Goal: Use online tool/utility: Utilize a website feature to perform a specific function

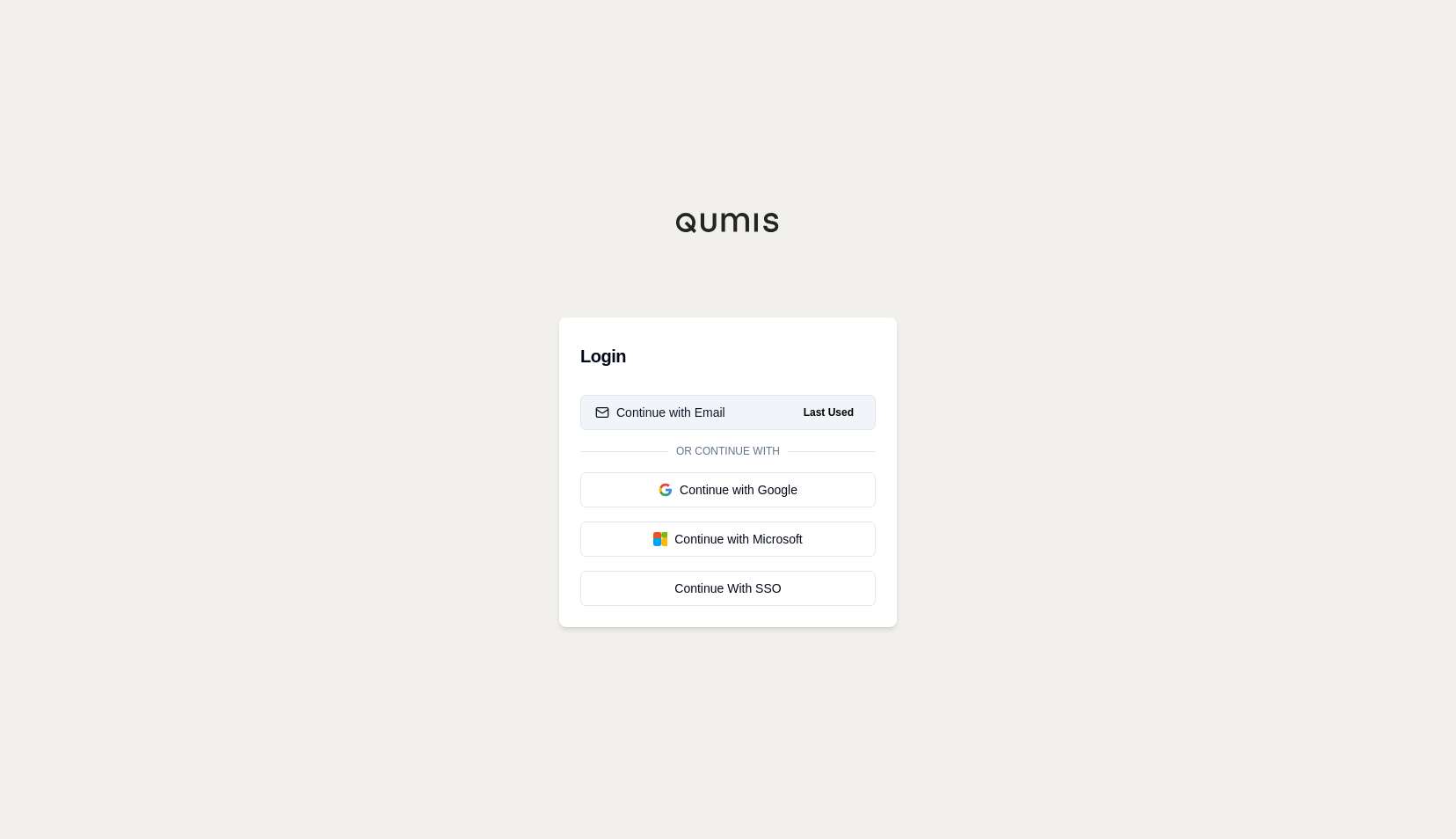
click at [681, 413] on div "Continue with Email" at bounding box center [660, 413] width 130 height 18
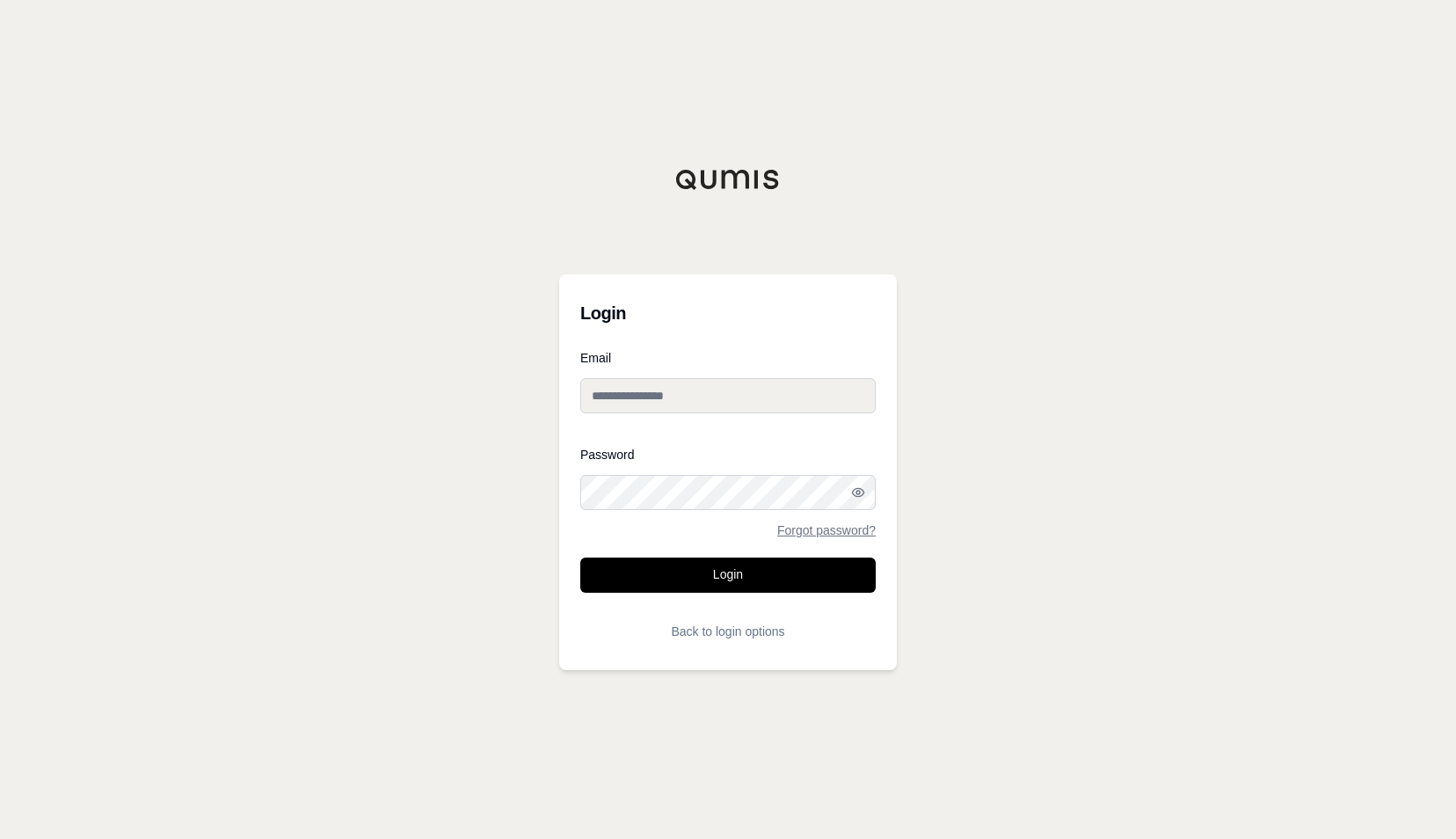
type input "**********"
click at [714, 571] on button "Login" at bounding box center [728, 574] width 296 height 35
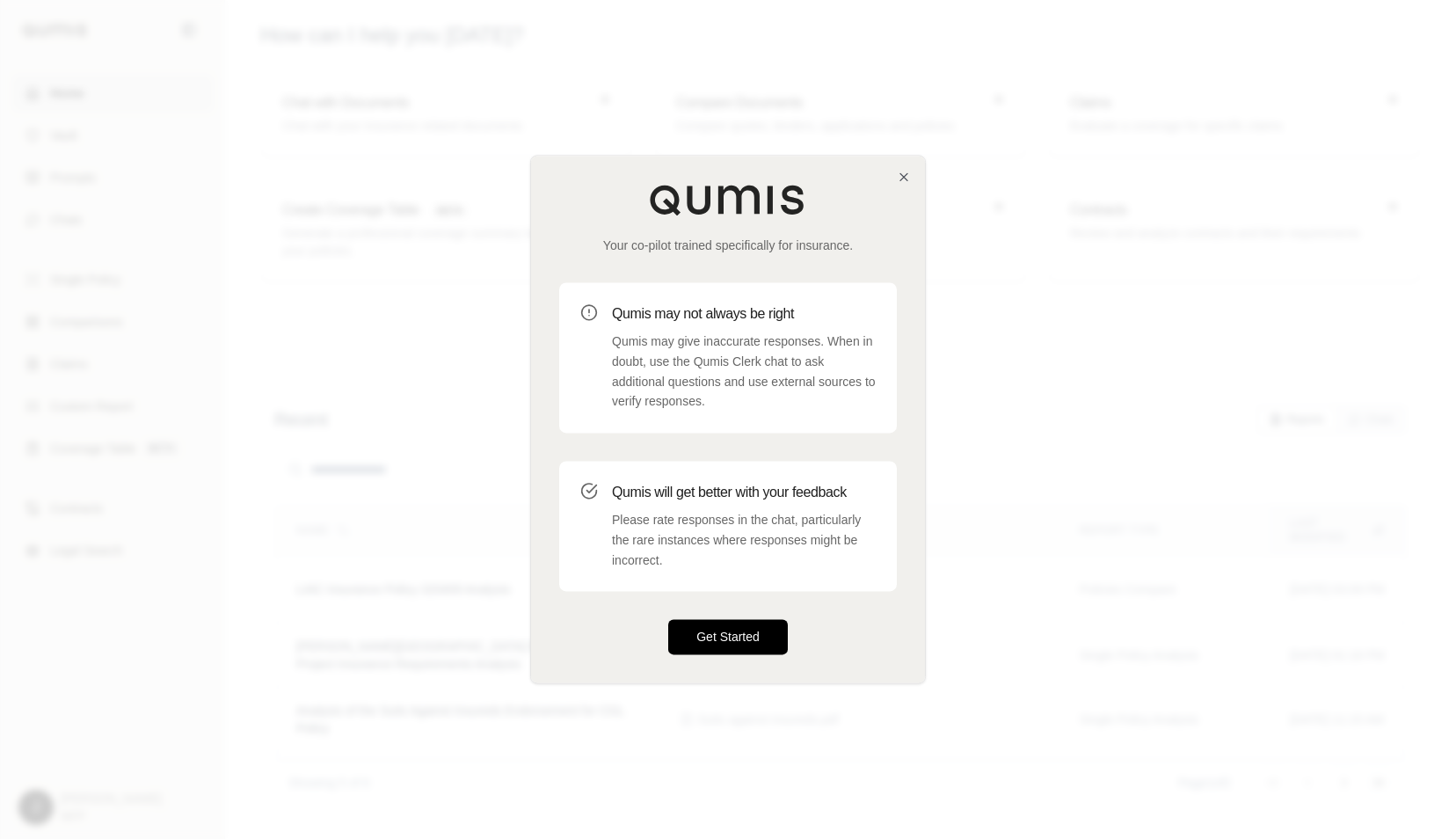
click at [738, 623] on button "Get Started" at bounding box center [728, 637] width 119 height 35
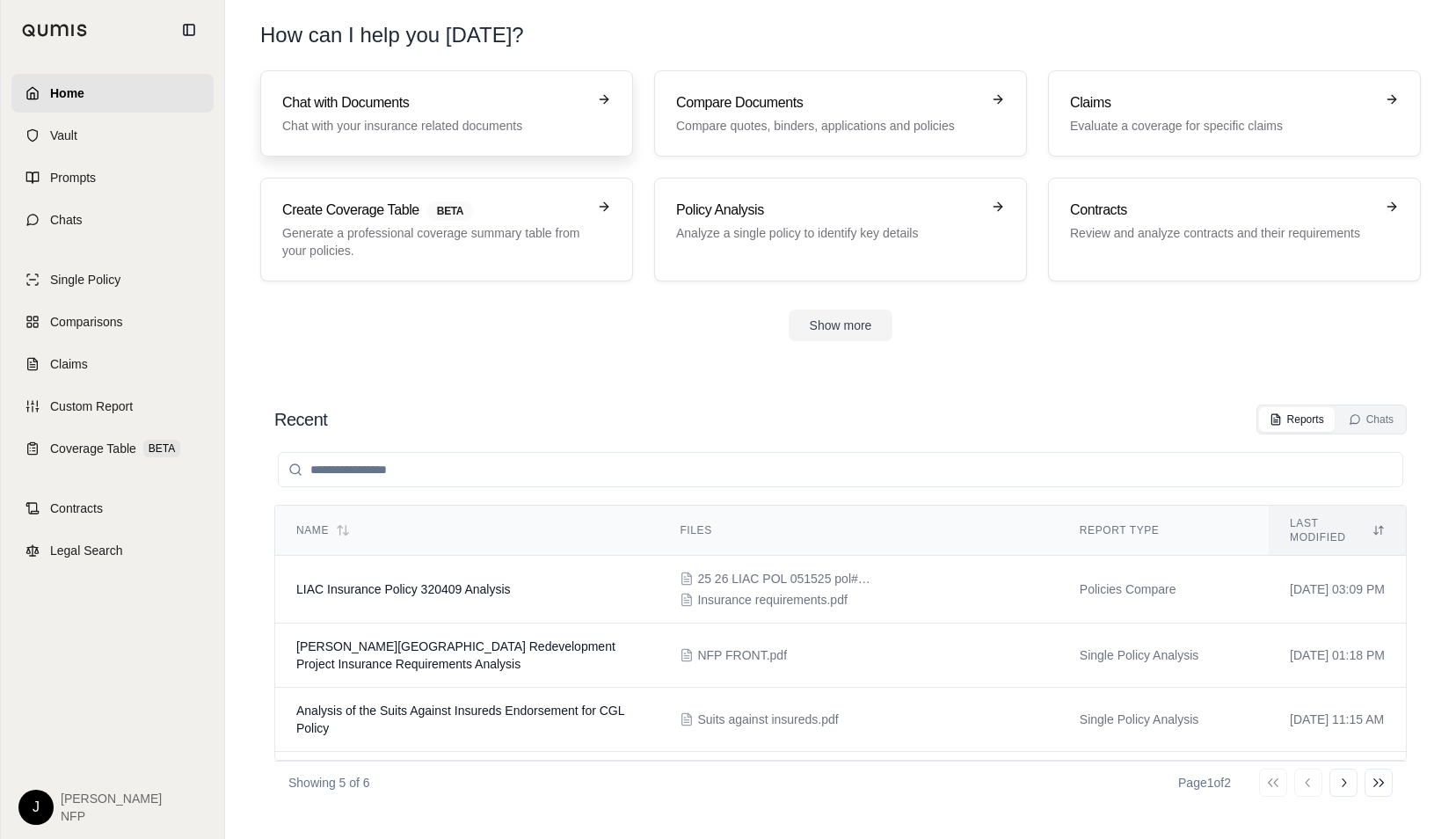
click at [408, 111] on h3 "Chat with Documents" at bounding box center [435, 103] width 305 height 21
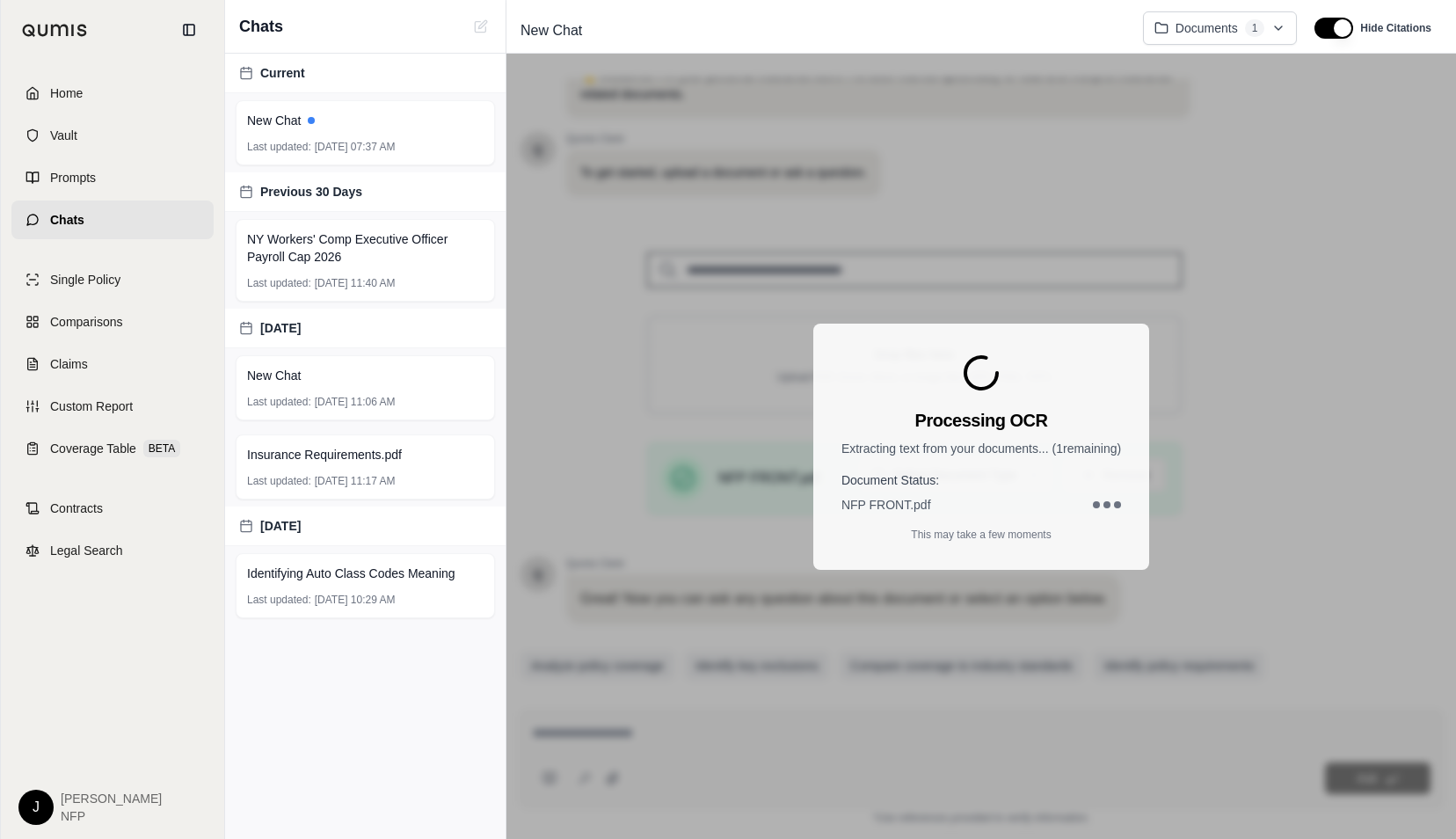
scroll to position [111, 0]
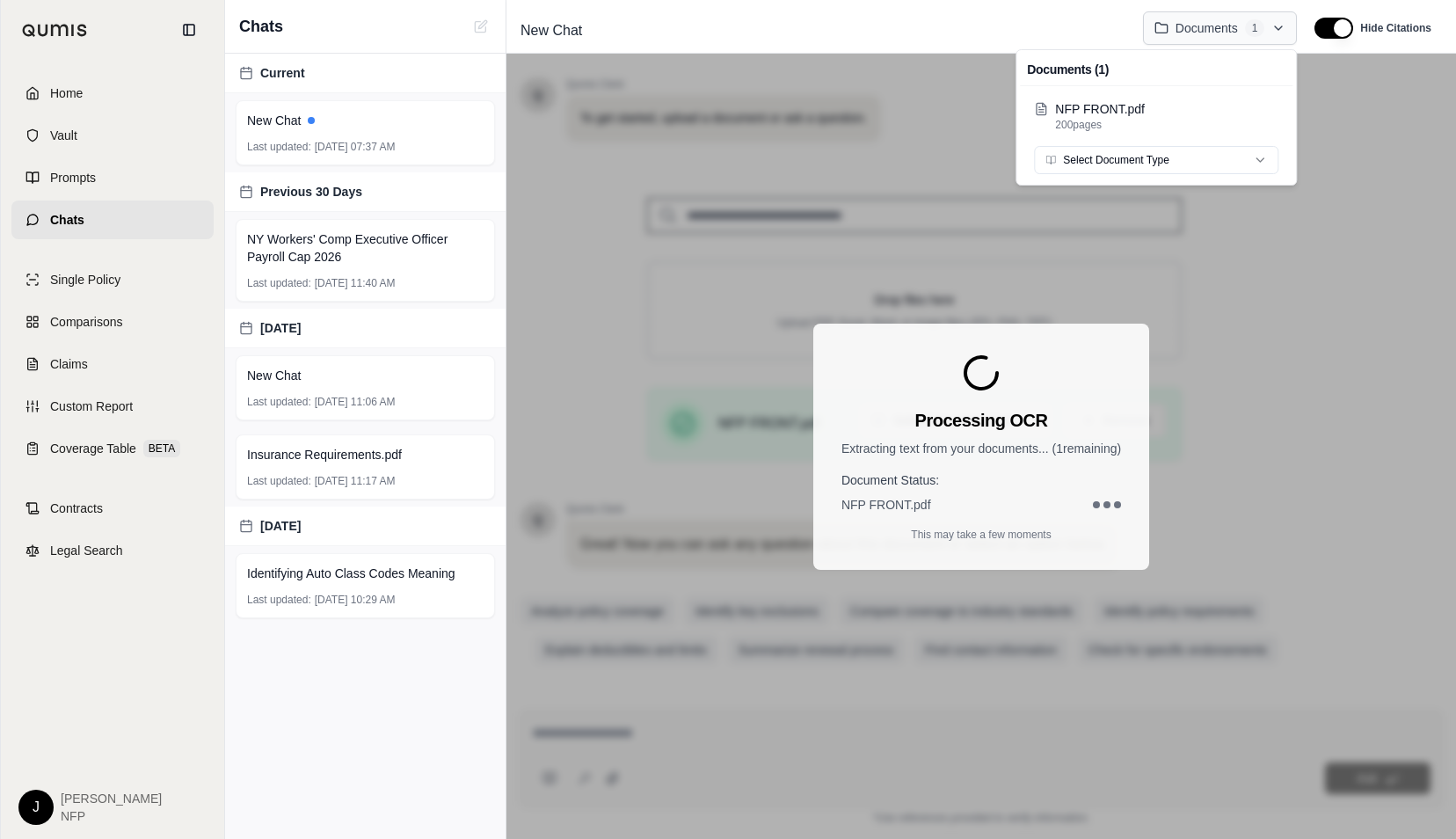
click at [1281, 30] on html "Home Vault Prompts Chats Single Policy Comparisons Claims Custom Report Coverag…" at bounding box center [728, 419] width 1456 height 839
click at [549, 147] on html "Home Vault Prompts Chats Single Policy Comparisons Claims Custom Report Coverag…" at bounding box center [728, 419] width 1456 height 839
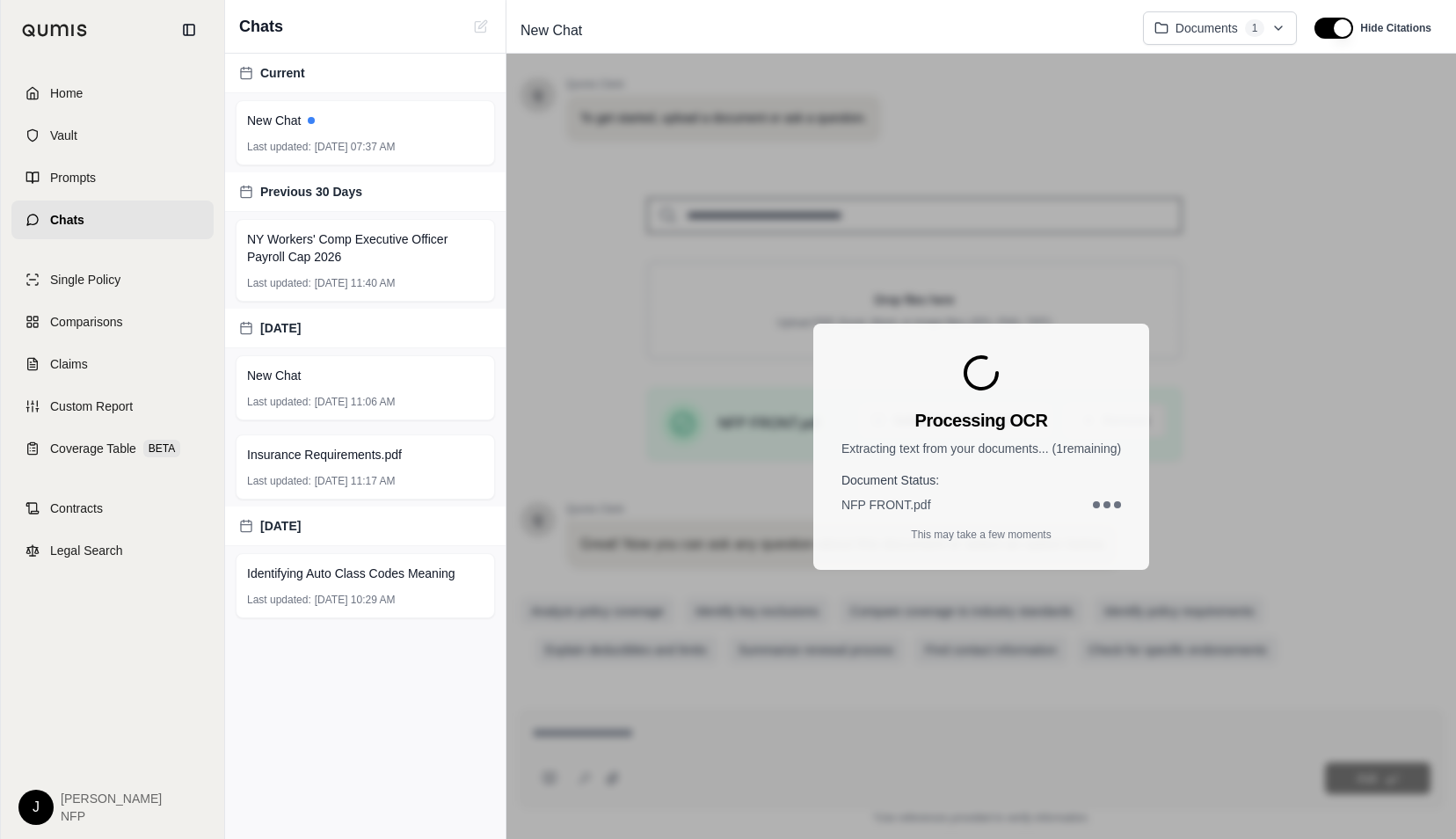
click at [734, 320] on div "Processing OCR Extracting text from your documents... ( 1 remaining) Document S…" at bounding box center [981, 446] width 949 height 785
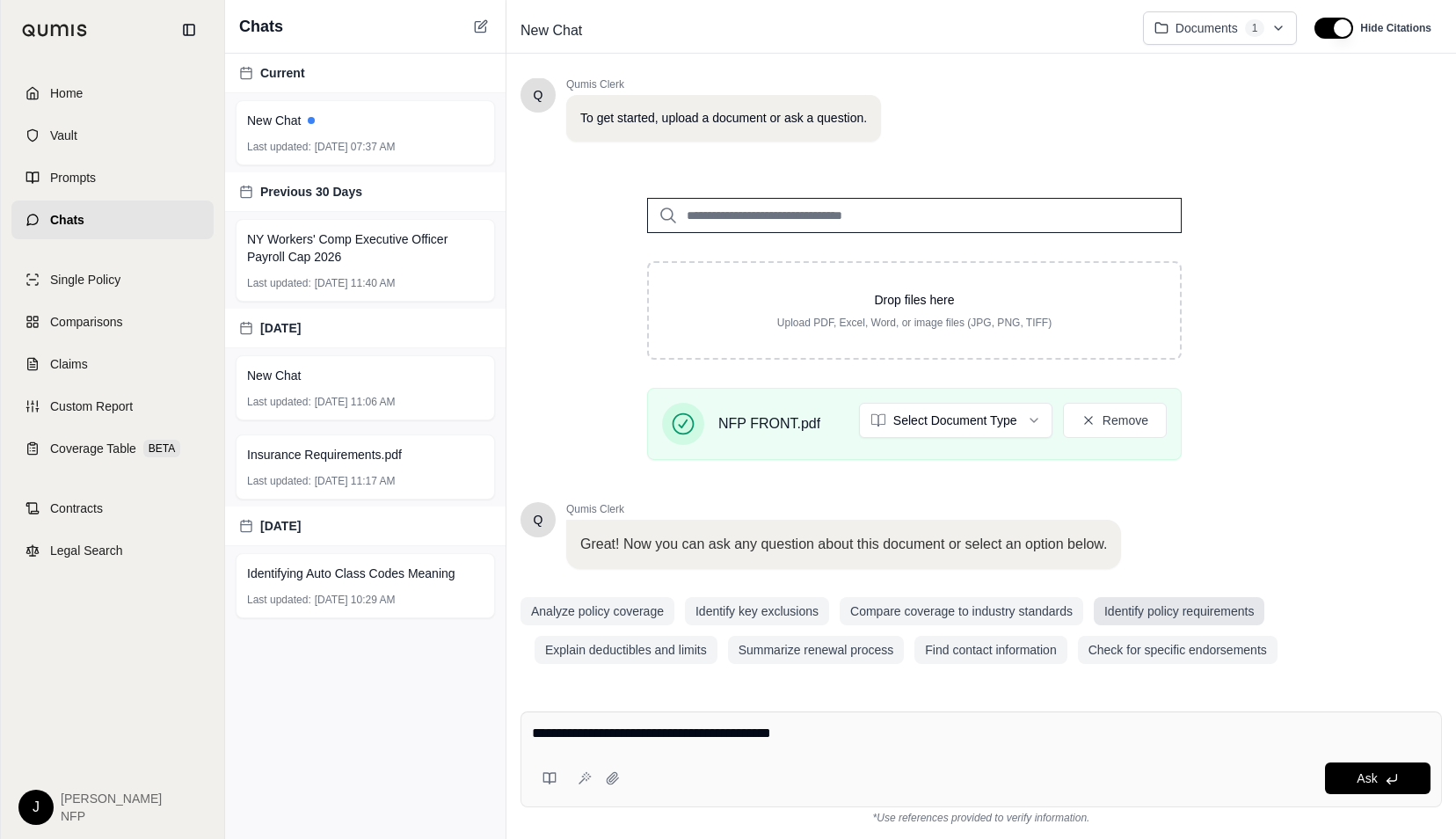
type textarea "**********"
click at [1173, 607] on button "Identify policy requirements" at bounding box center [1178, 611] width 170 height 28
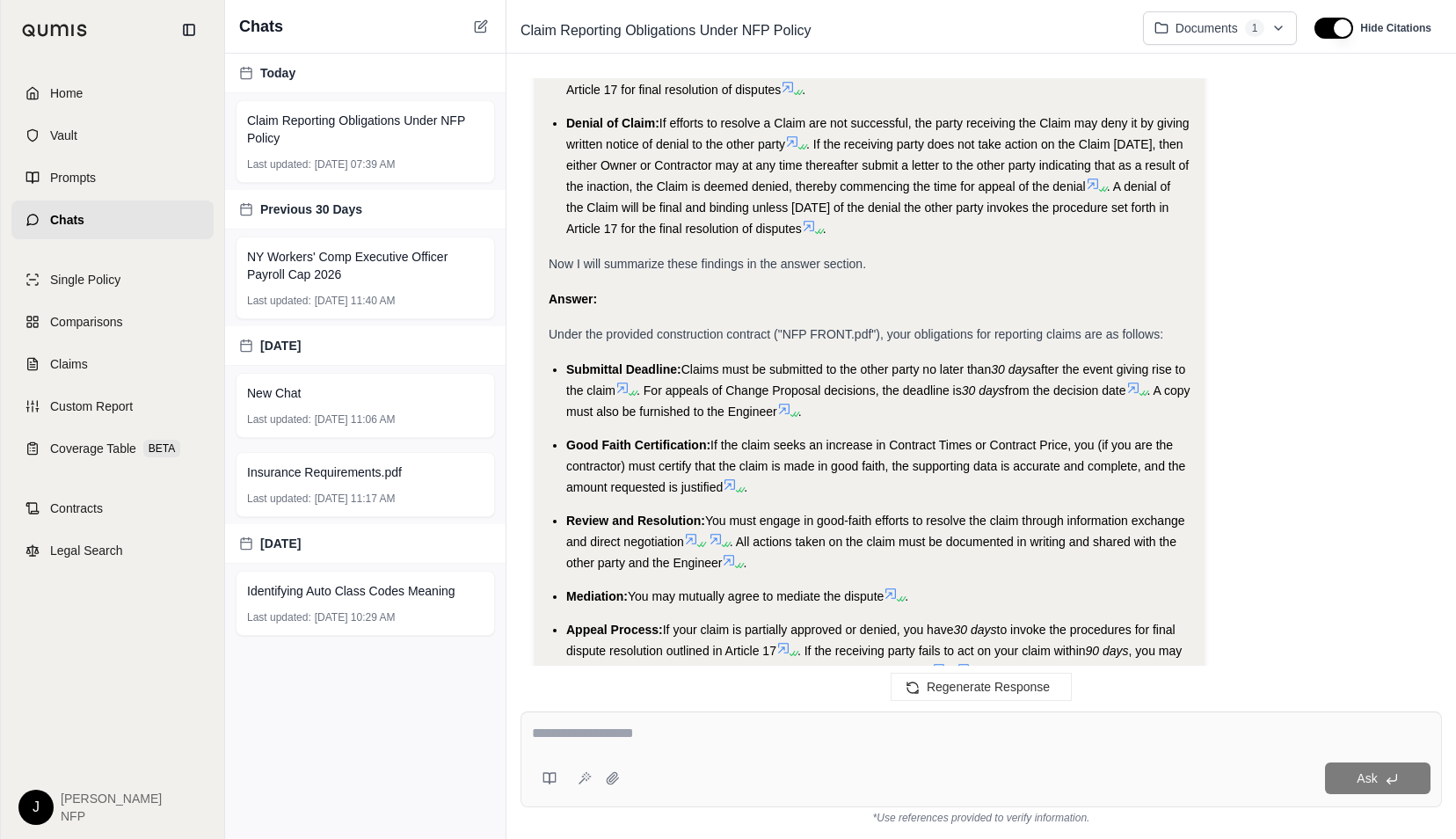
scroll to position [1447, 0]
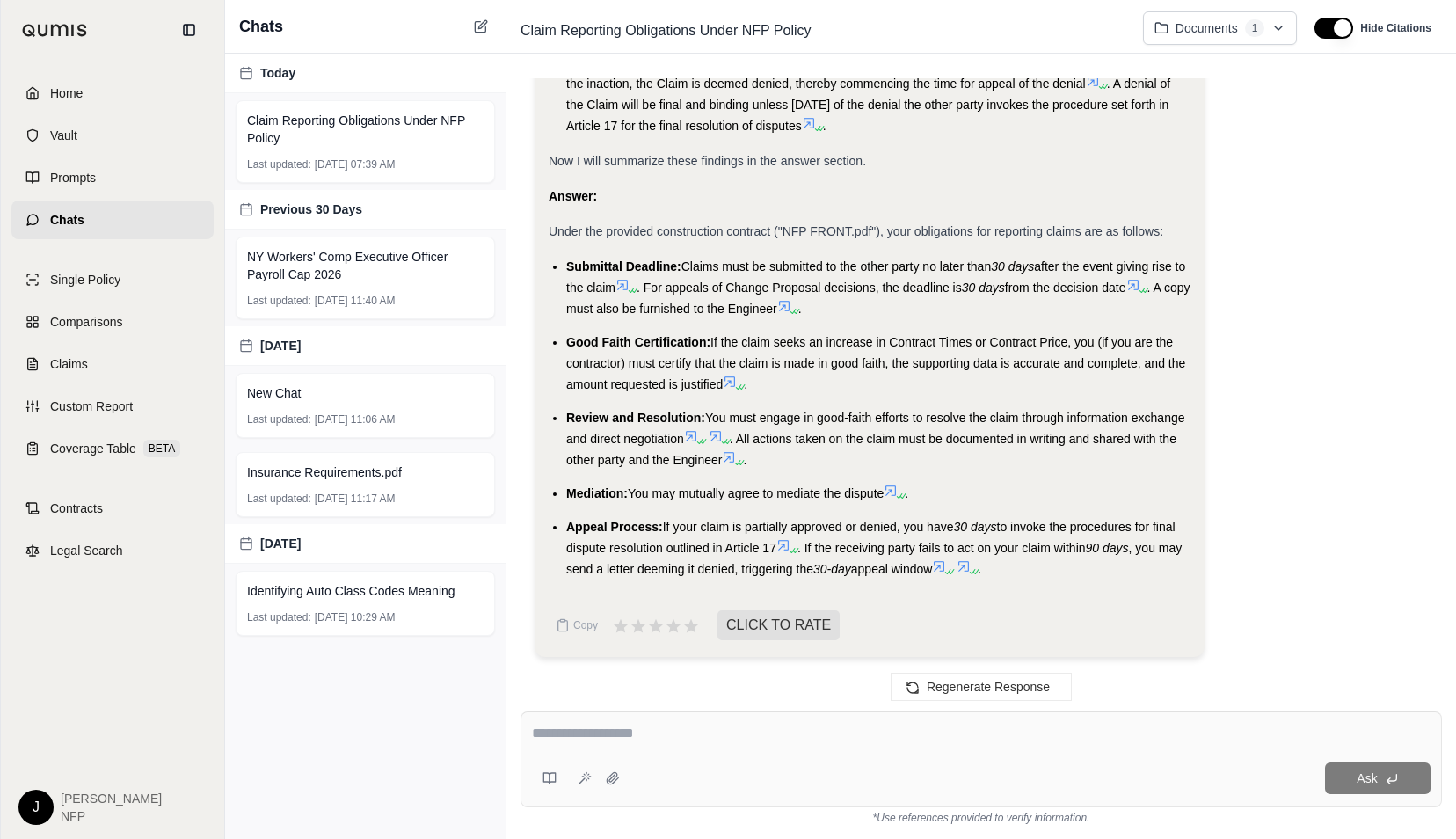
click at [633, 736] on textarea at bounding box center [982, 733] width 900 height 21
type textarea "**********"
click at [1365, 772] on span "Ask" at bounding box center [1366, 778] width 20 height 14
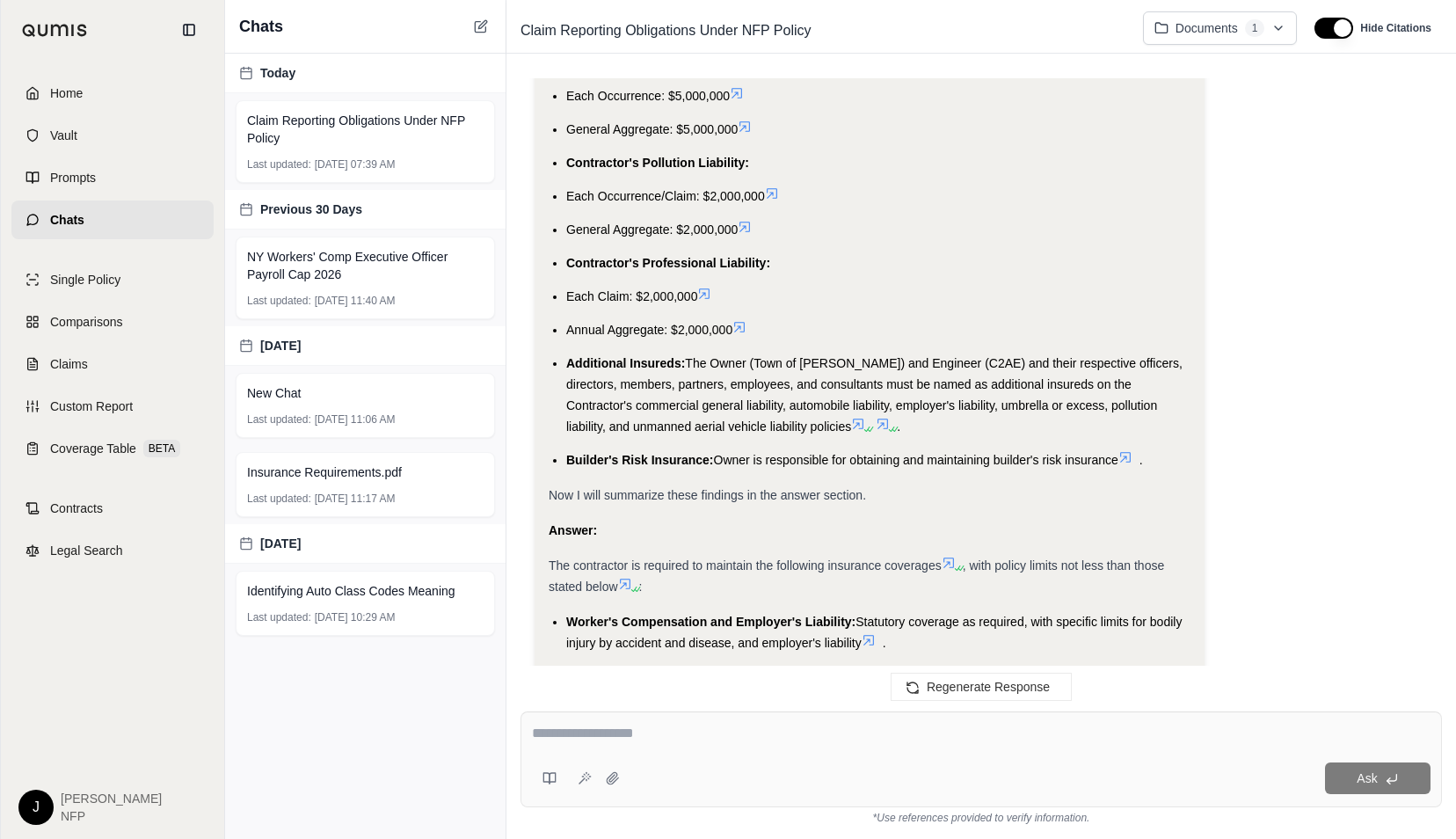
scroll to position [4033, 0]
drag, startPoint x: 718, startPoint y: 456, endPoint x: 770, endPoint y: 452, distance: 52.2
click at [770, 452] on span "Owner is responsible for obtaining and maintaining builder's risk insurance" at bounding box center [917, 458] width 404 height 14
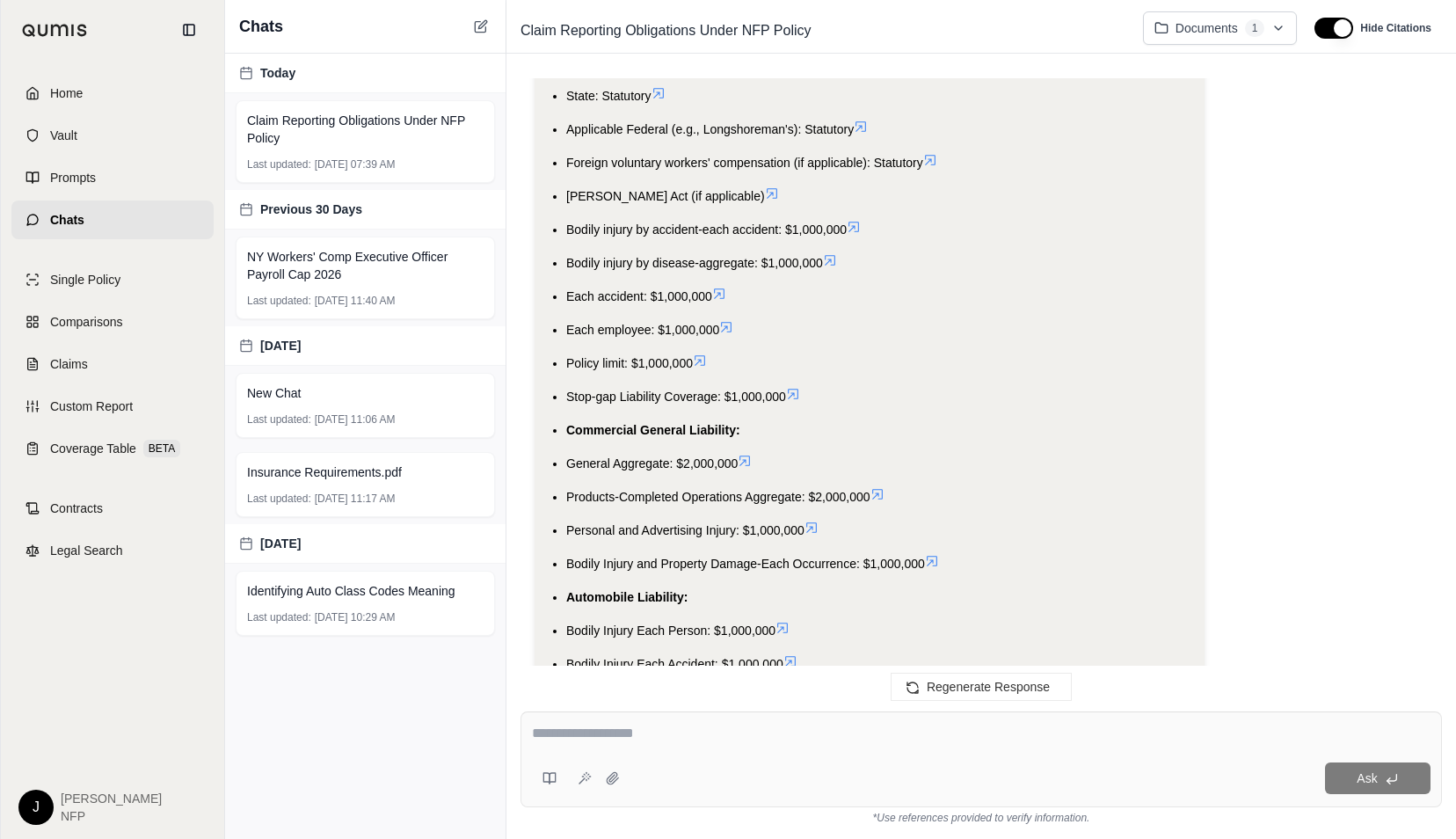
scroll to position [3242, 0]
